Goal: Task Accomplishment & Management: Manage account settings

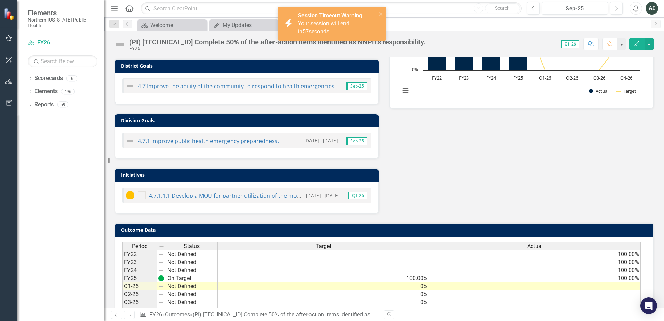
scroll to position [35, 0]
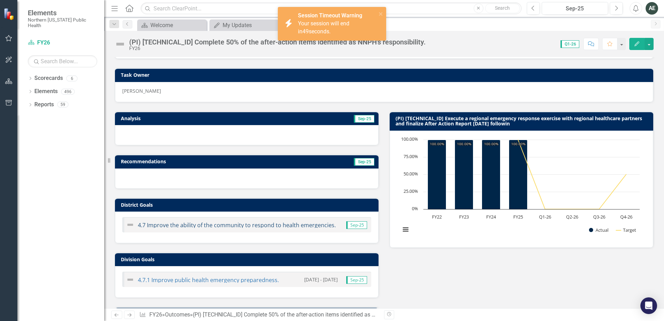
click at [190, 225] on link "4.7 Improve the ability of the community to respond to health emergencies." at bounding box center [237, 225] width 198 height 8
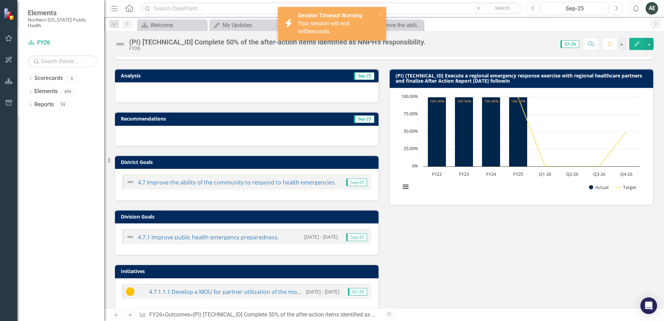
scroll to position [104, 0]
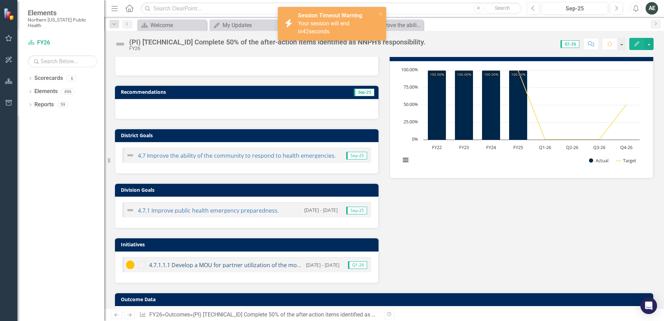
click at [202, 267] on link "4.7.1.1.1 Develop a MOU for partner utilization of the mobile medical/command p…" at bounding box center [270, 265] width 242 height 8
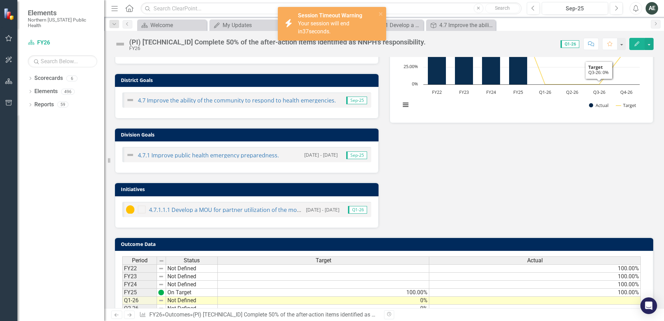
scroll to position [174, 0]
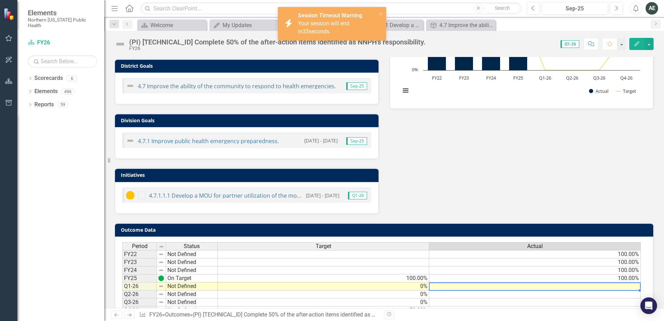
click at [544, 286] on td at bounding box center [535, 286] width 212 height 8
type textarea "25"
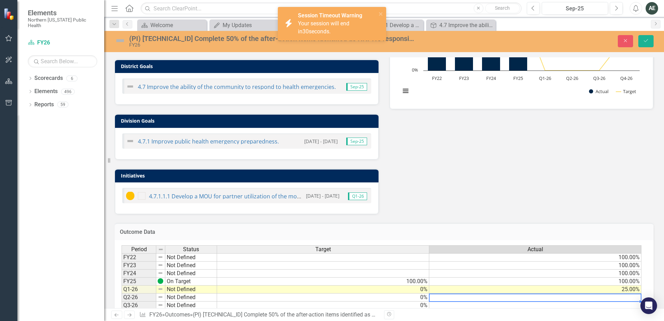
scroll to position [200, 0]
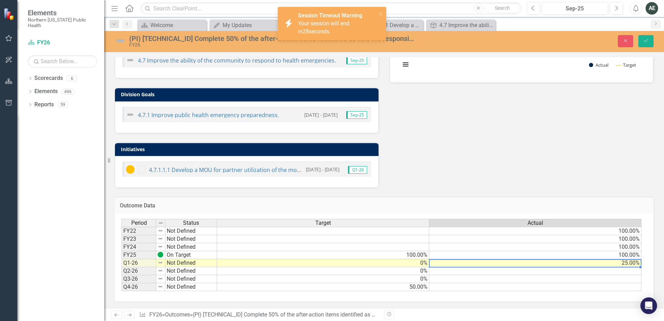
click at [551, 262] on td "25.00%" at bounding box center [535, 263] width 212 height 8
type textarea "10"
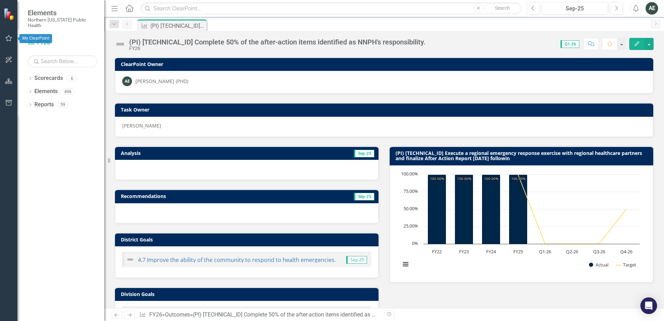
click at [6, 38] on icon "button" at bounding box center [8, 38] width 7 height 6
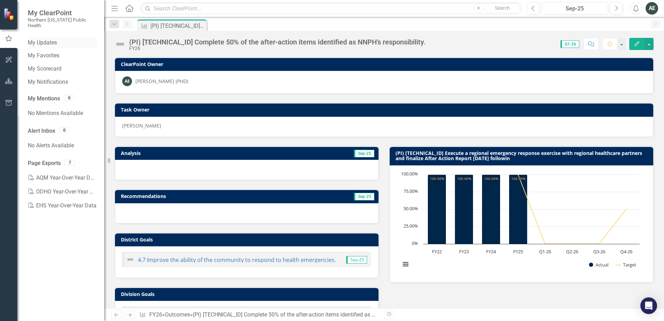
click at [50, 39] on link "My Updates" at bounding box center [62, 43] width 69 height 8
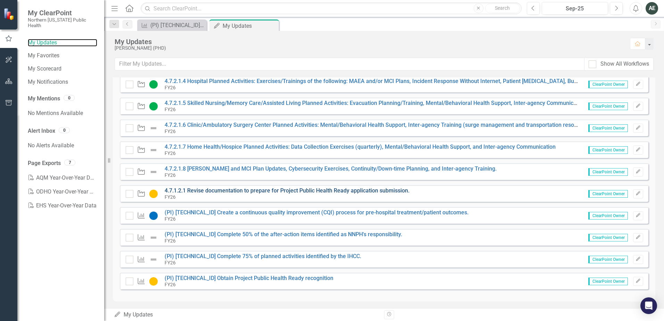
scroll to position [164, 0]
